Goal: Find specific page/section: Find specific page/section

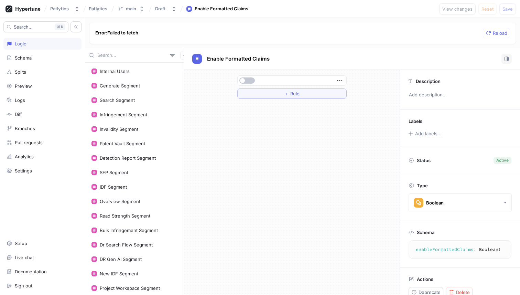
scroll to position [269, 0]
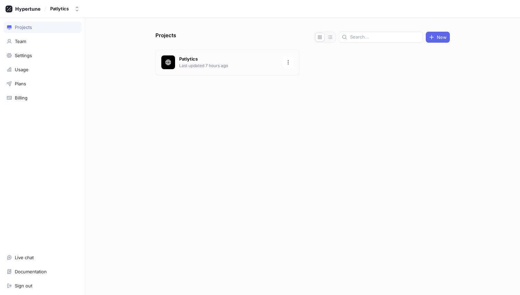
click at [234, 70] on div "Patlytics Last updated 7 hours ago" at bounding box center [227, 61] width 144 height 25
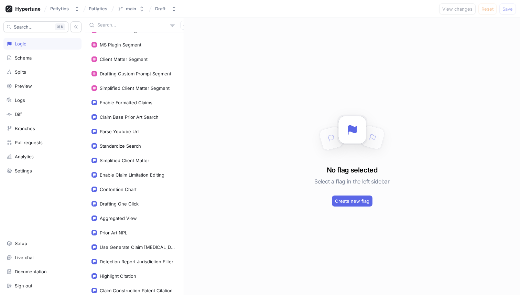
scroll to position [296, 0]
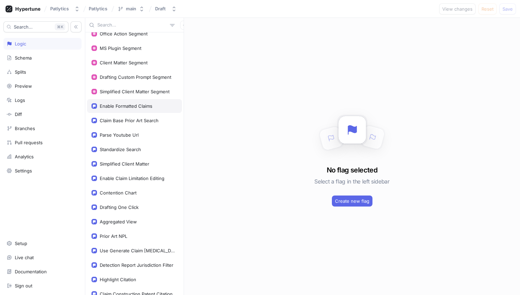
click at [135, 105] on div "Enable Formatted Claims" at bounding box center [126, 105] width 53 height 5
